Goal: Navigation & Orientation: Find specific page/section

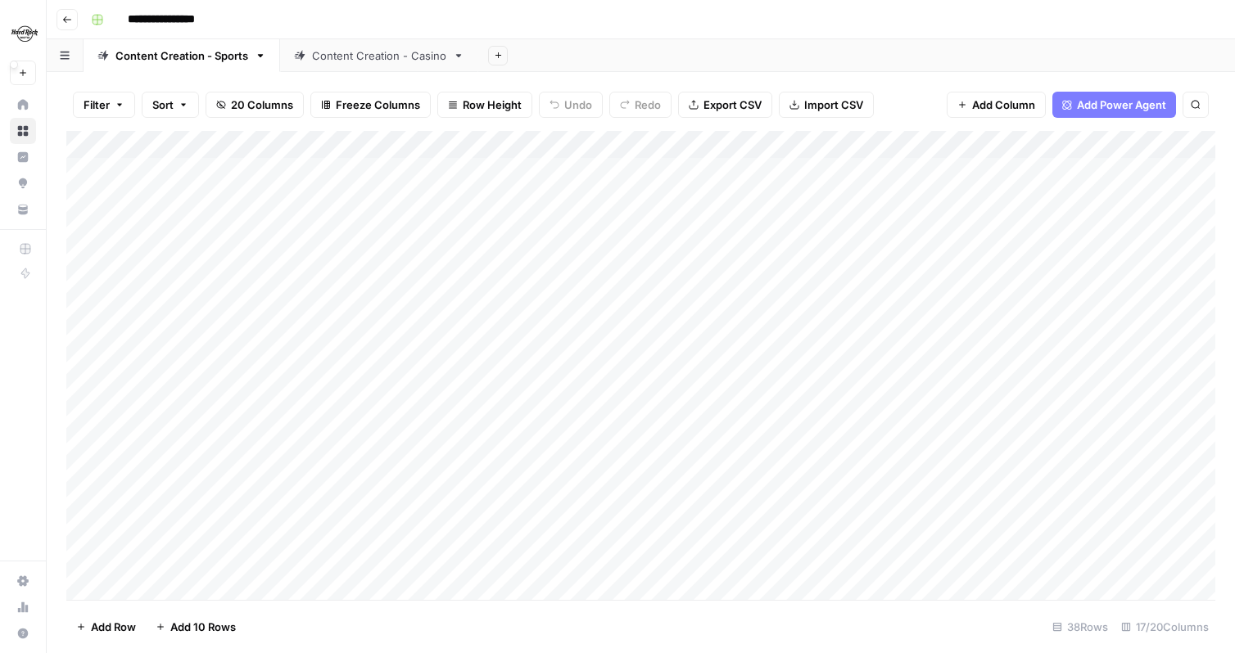
click at [24, 34] on img "Workspace: Hard Rock Digital" at bounding box center [24, 33] width 29 height 29
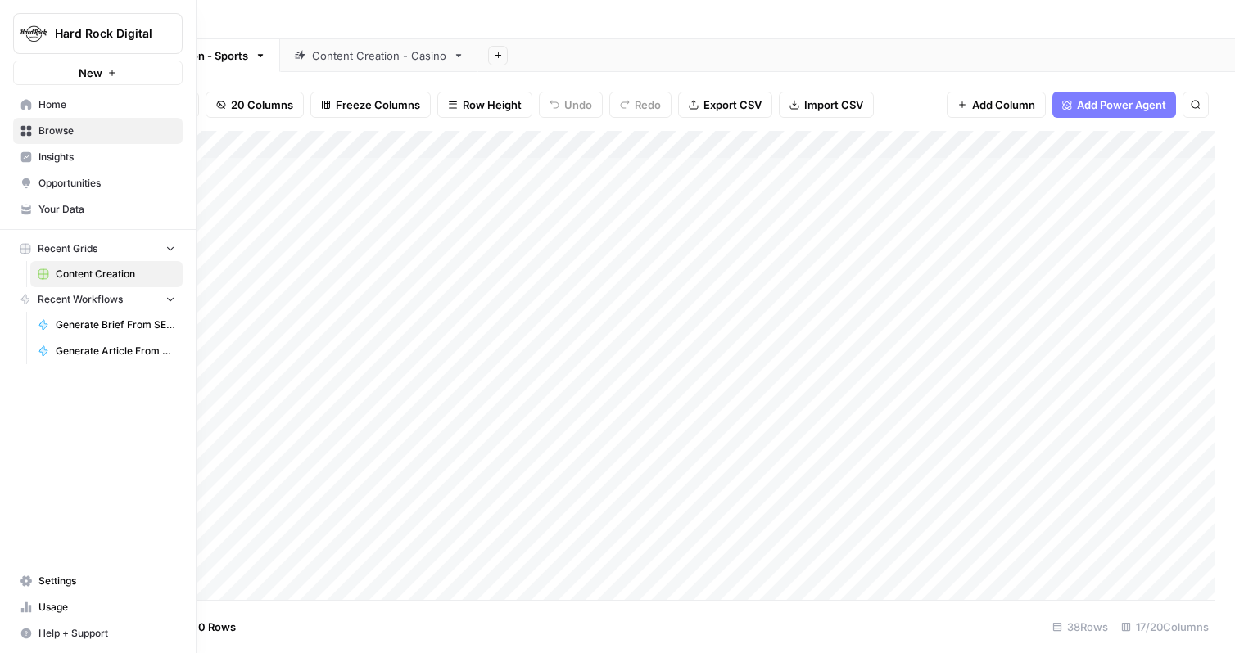
click at [64, 481] on div "Hard Rock Digital New Home Browse Insights Opportunities Your Data Recent Grids…" at bounding box center [98, 326] width 196 height 653
click at [88, 202] on span "Your Data" at bounding box center [106, 209] width 137 height 15
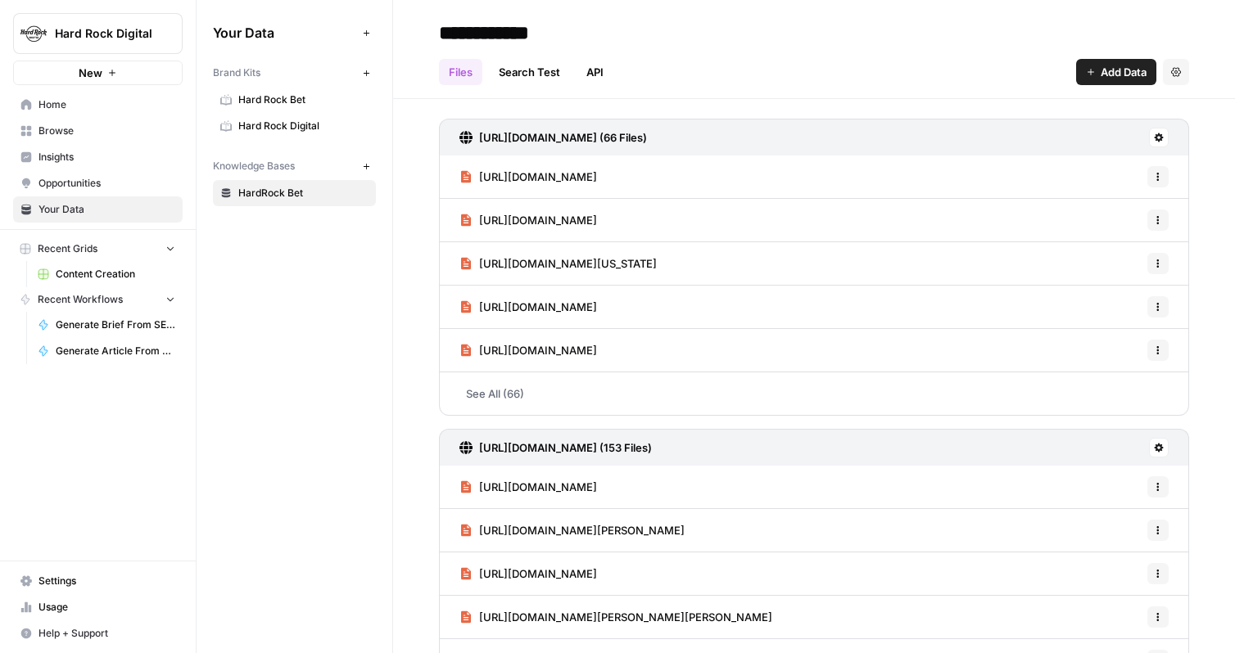
click at [283, 100] on span "Hard Rock Bet" at bounding box center [303, 100] width 130 height 15
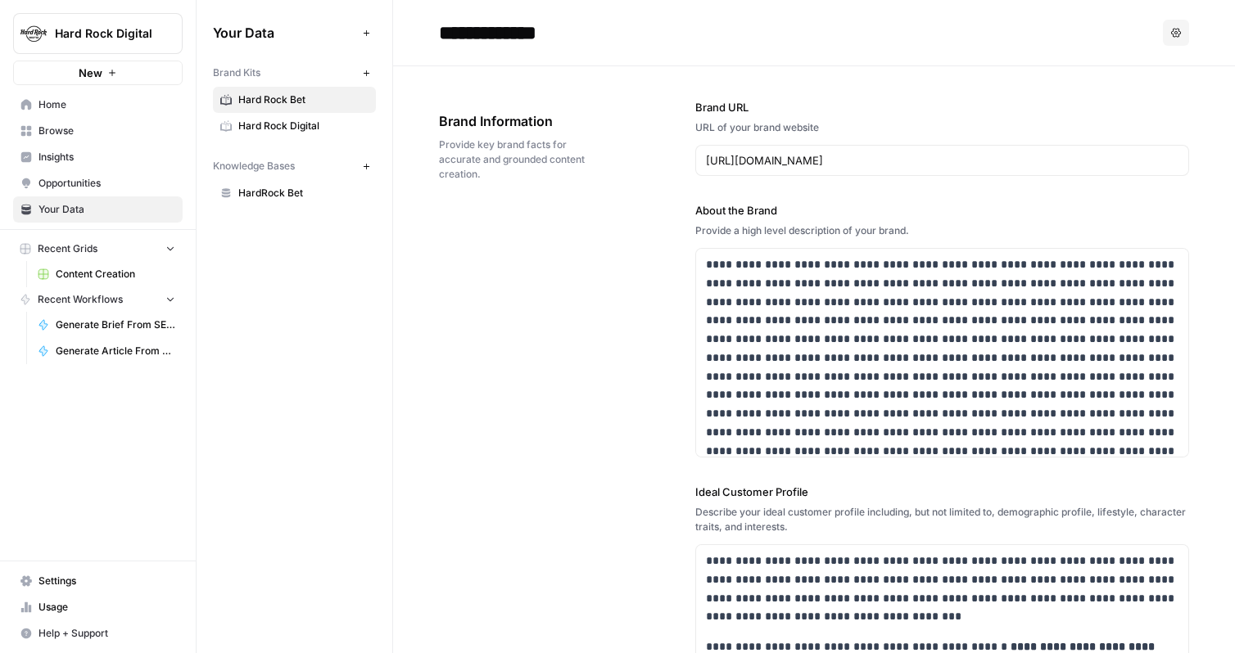
click at [259, 201] on link "HardRock Bet" at bounding box center [294, 193] width 163 height 26
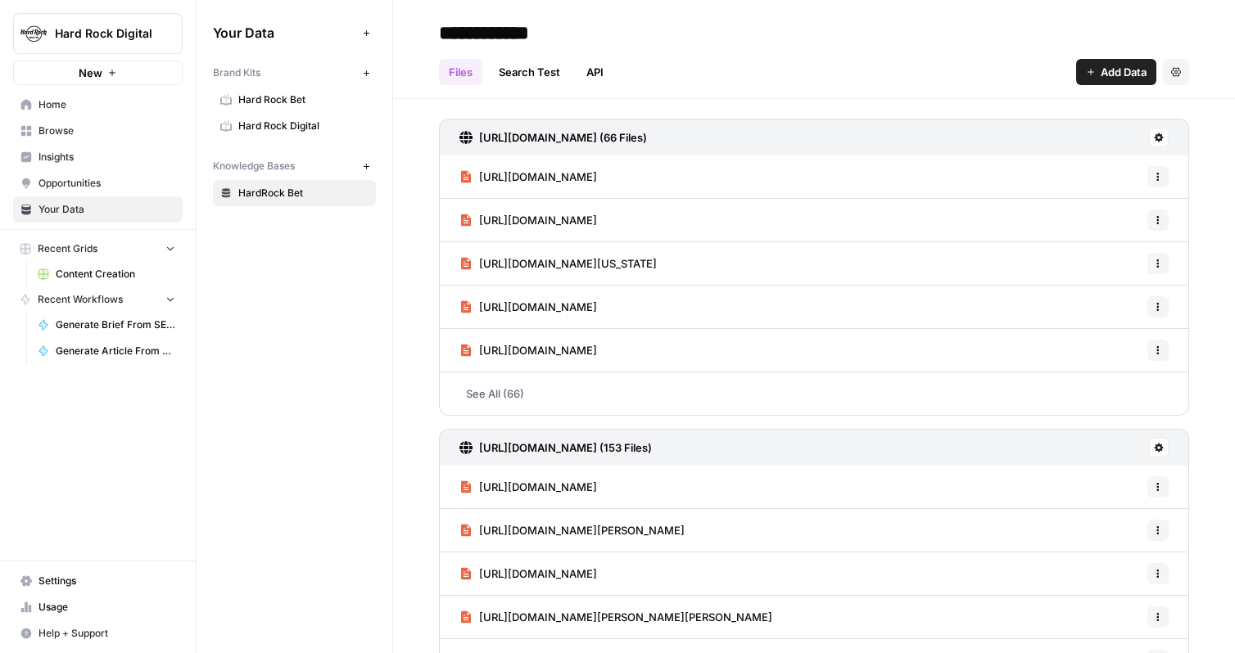
click at [293, 94] on span "Hard Rock Bet" at bounding box center [303, 100] width 130 height 15
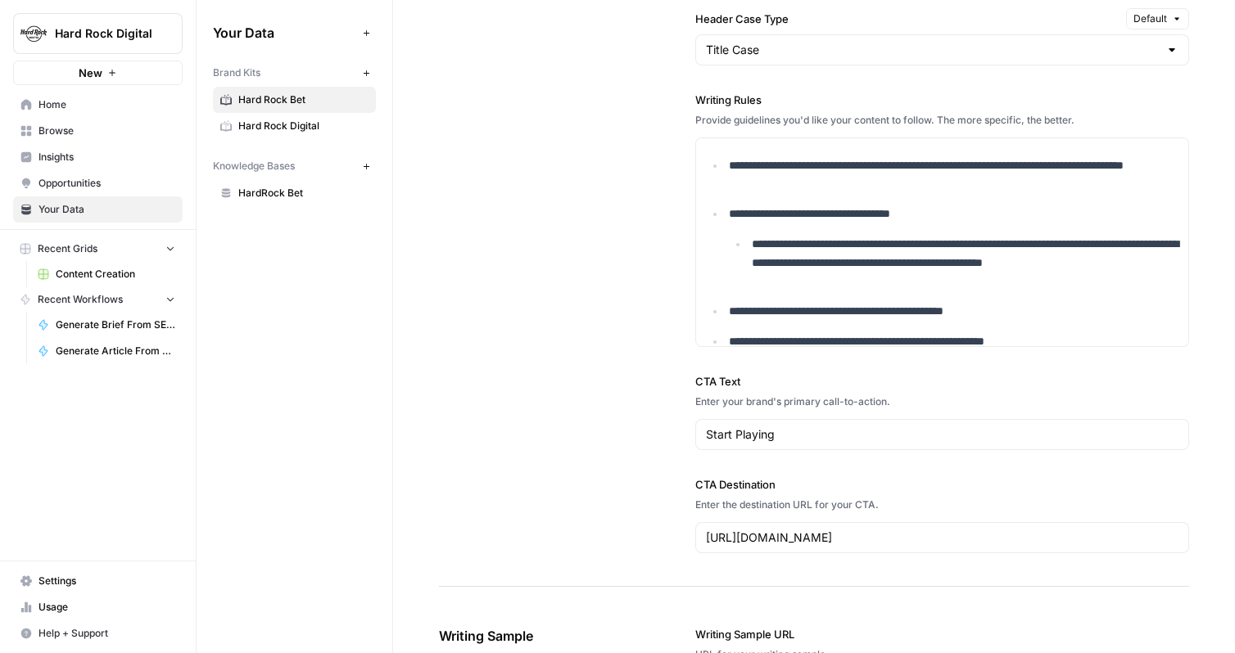
scroll to position [2723, 0]
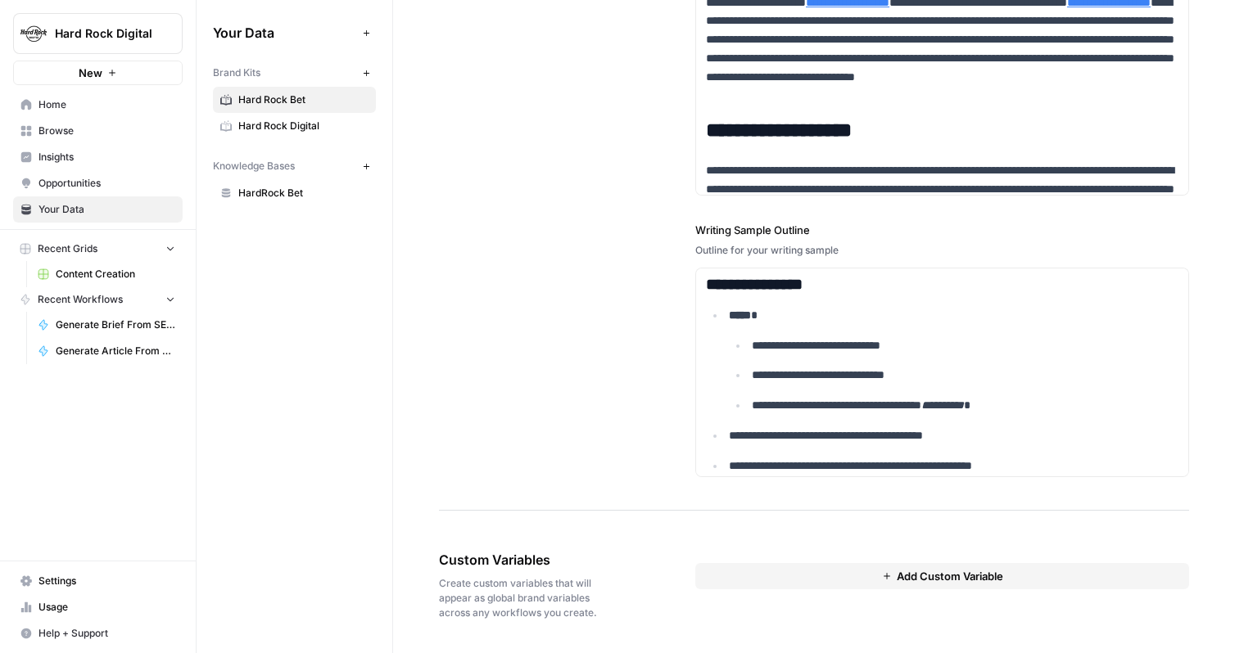
click at [283, 124] on span "Hard Rock Digital" at bounding box center [303, 126] width 130 height 15
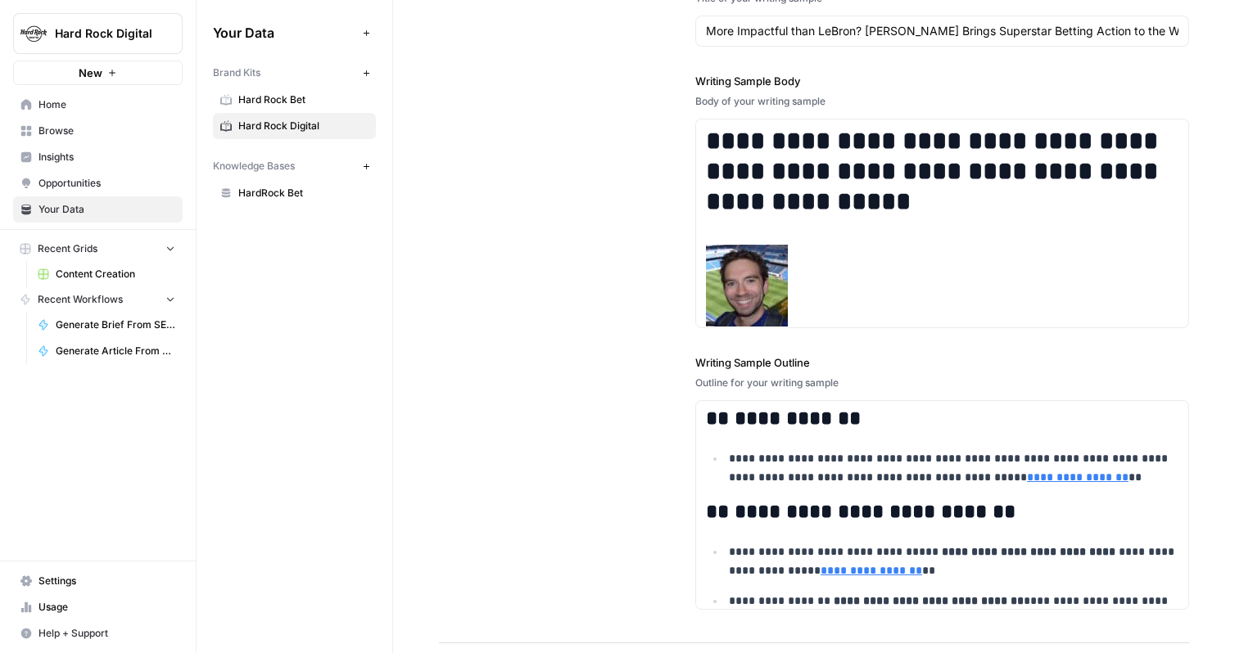
scroll to position [2697, 0]
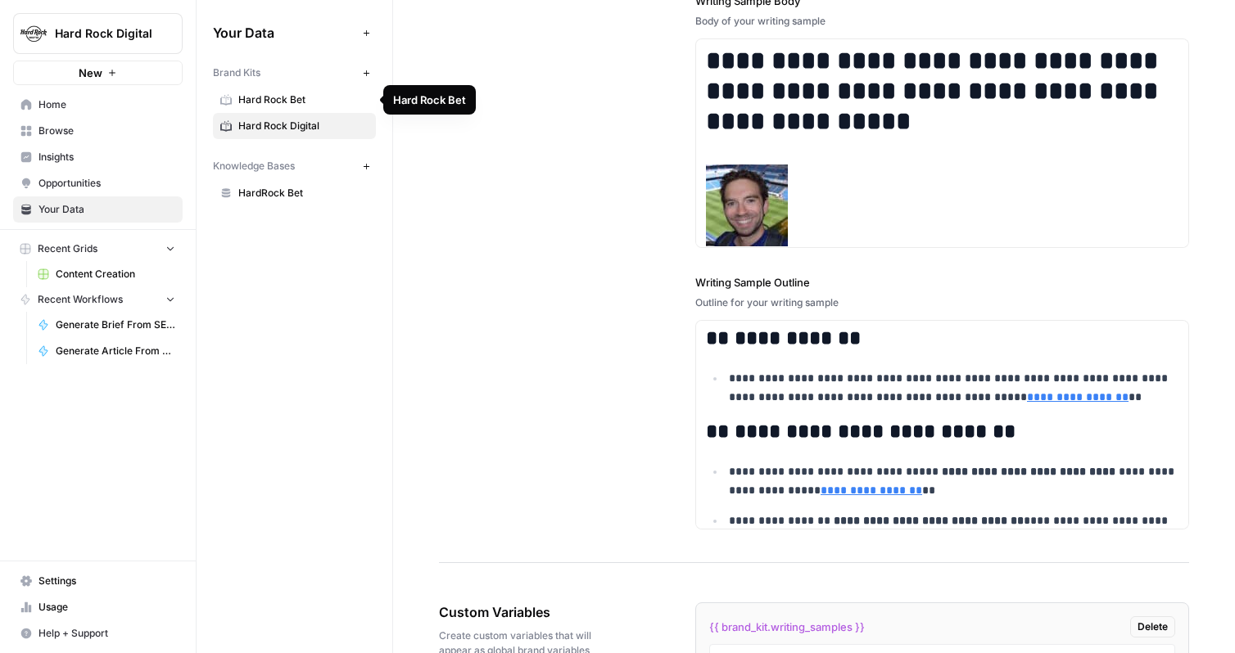
click at [335, 105] on span "Hard Rock Bet" at bounding box center [303, 100] width 130 height 15
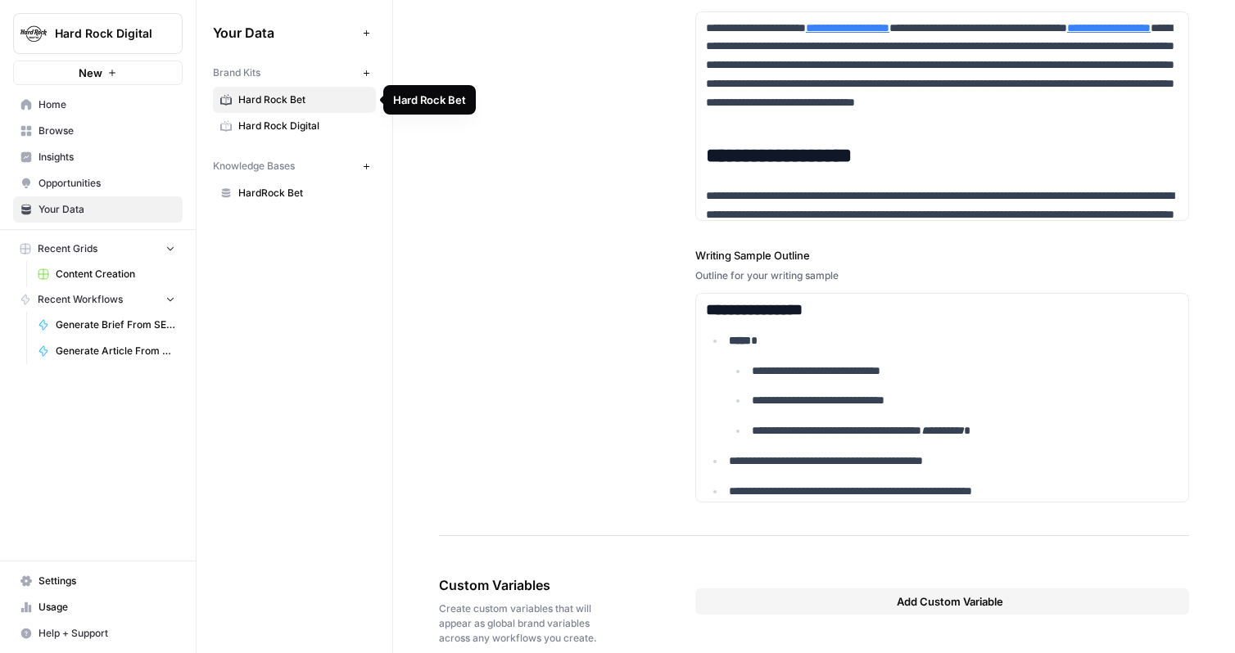
scroll to position [2513, 0]
